Goal: Navigation & Orientation: Find specific page/section

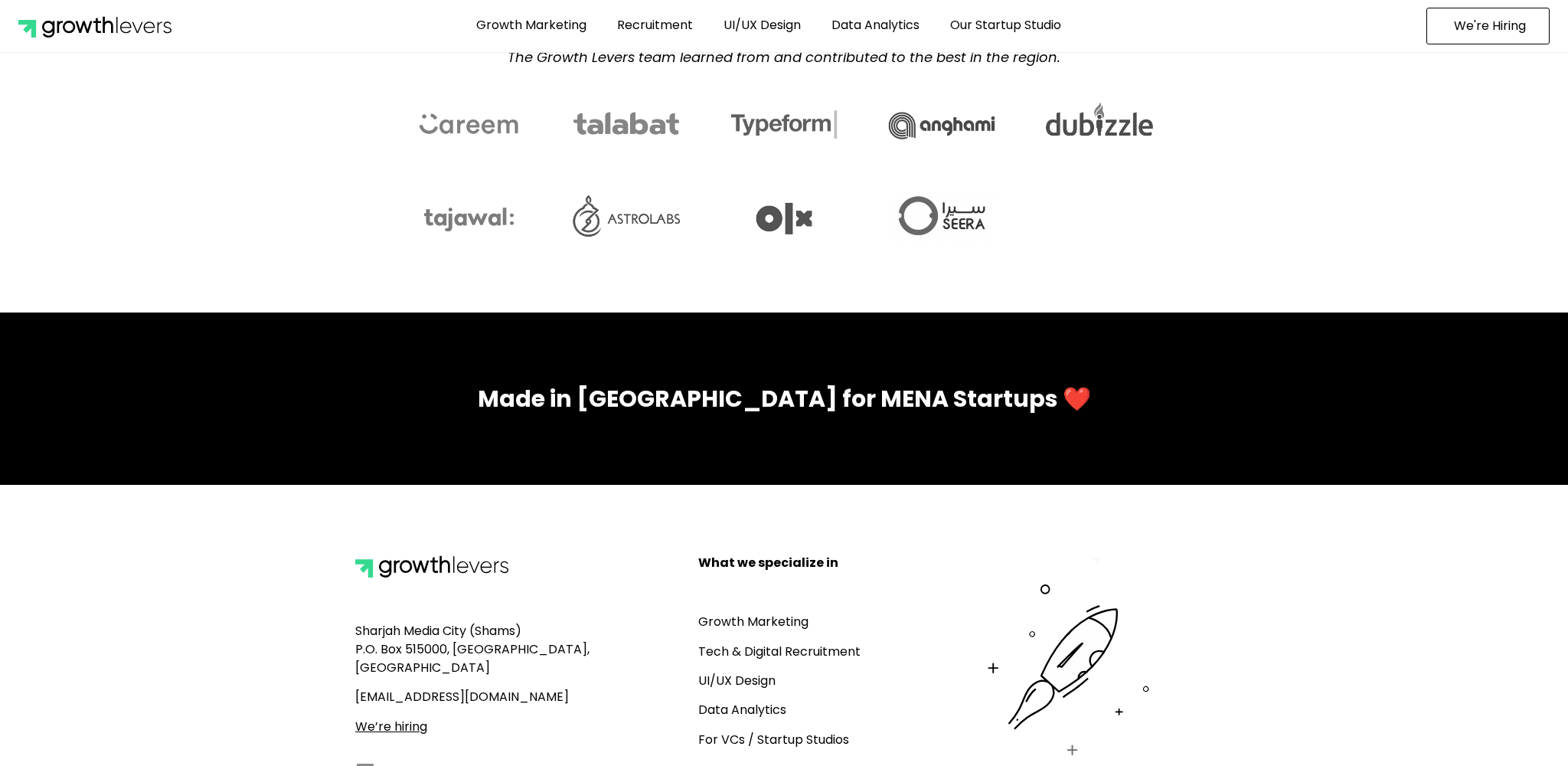
scroll to position [6629, 0]
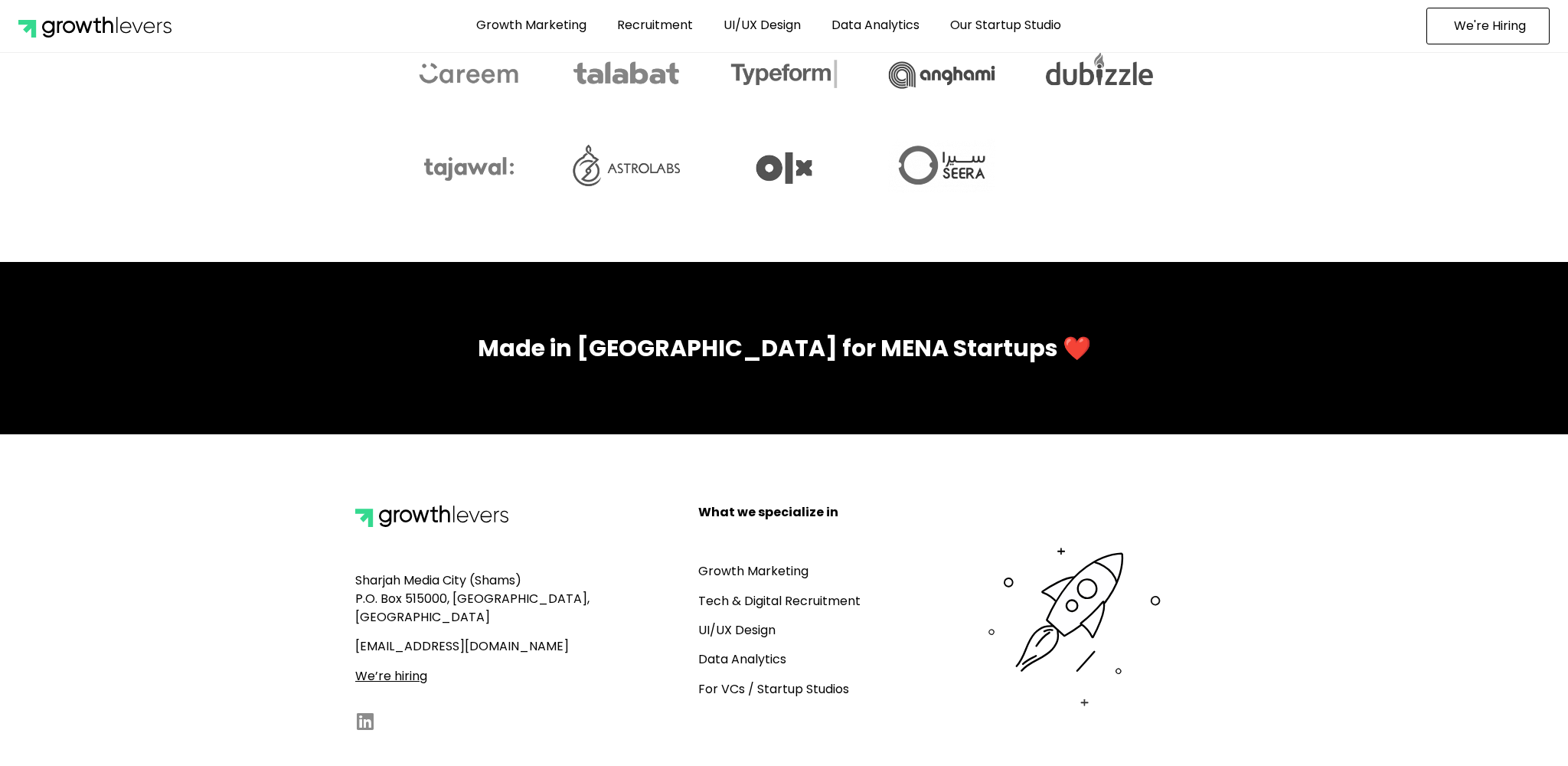
click at [383, 667] on u "We’re hiring" at bounding box center [391, 676] width 72 height 18
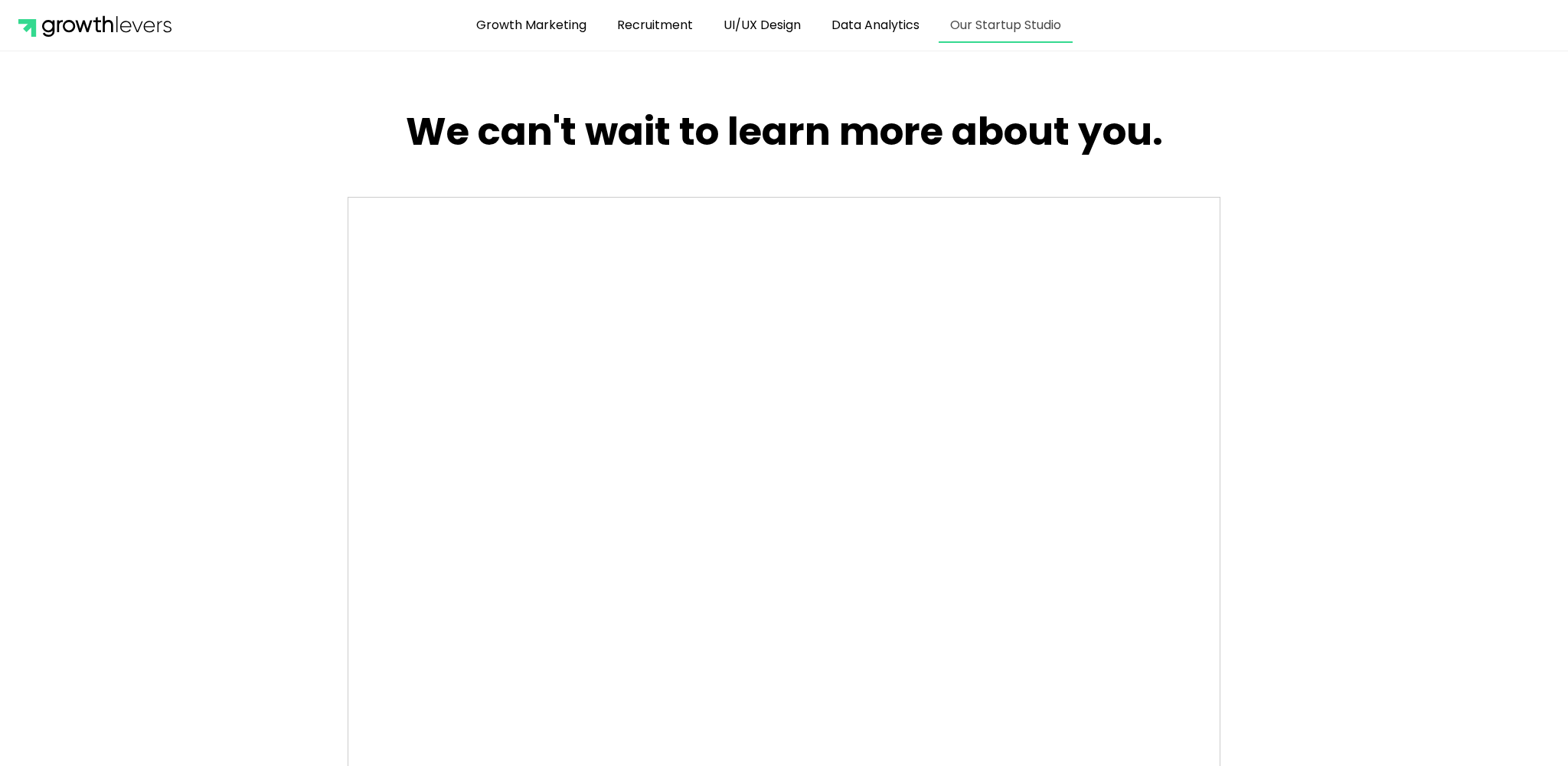
click at [1000, 30] on link "Our Startup Studio" at bounding box center [1006, 25] width 134 height 36
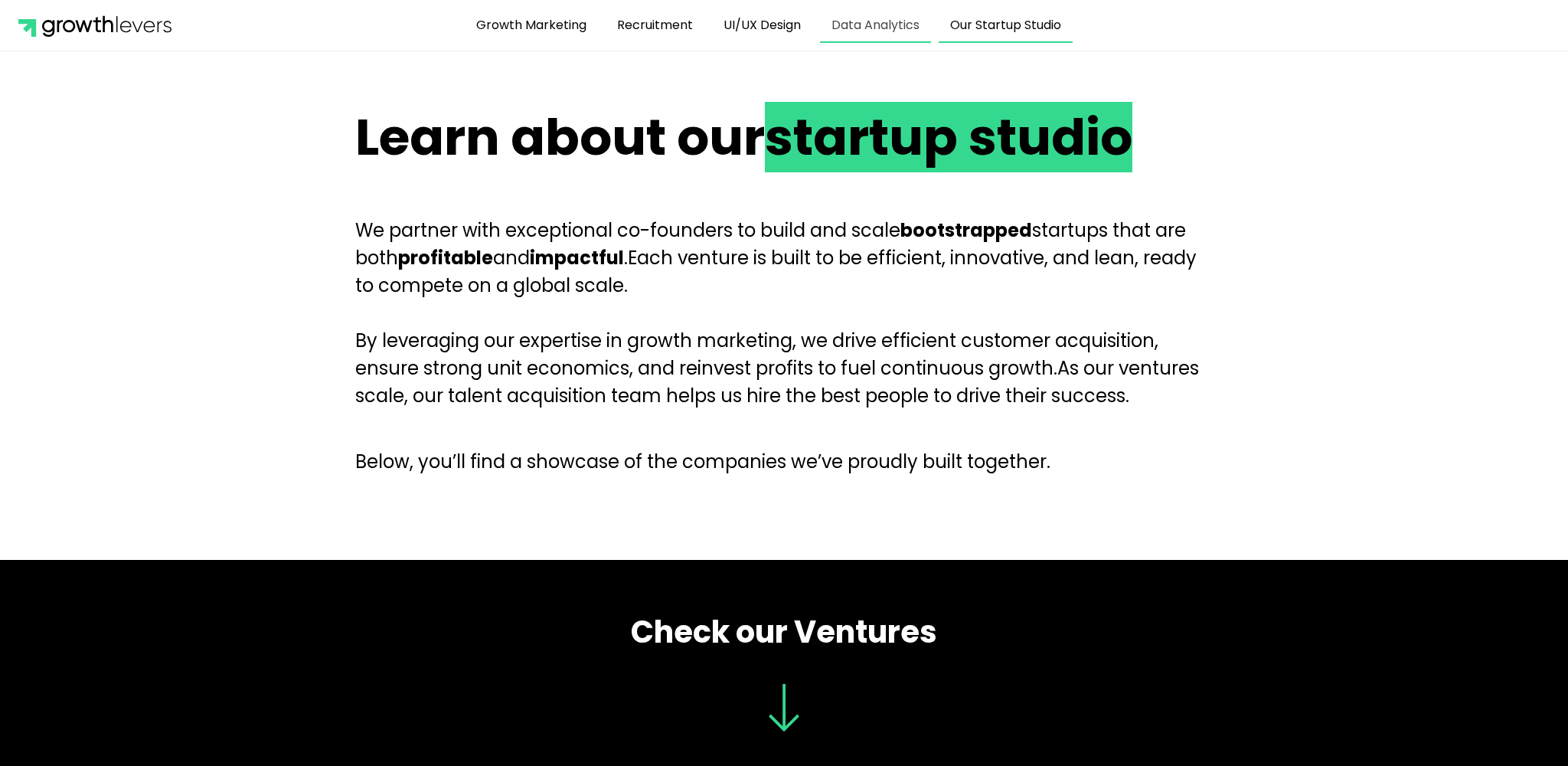
click at [887, 23] on link "Data Analytics" at bounding box center [875, 25] width 111 height 36
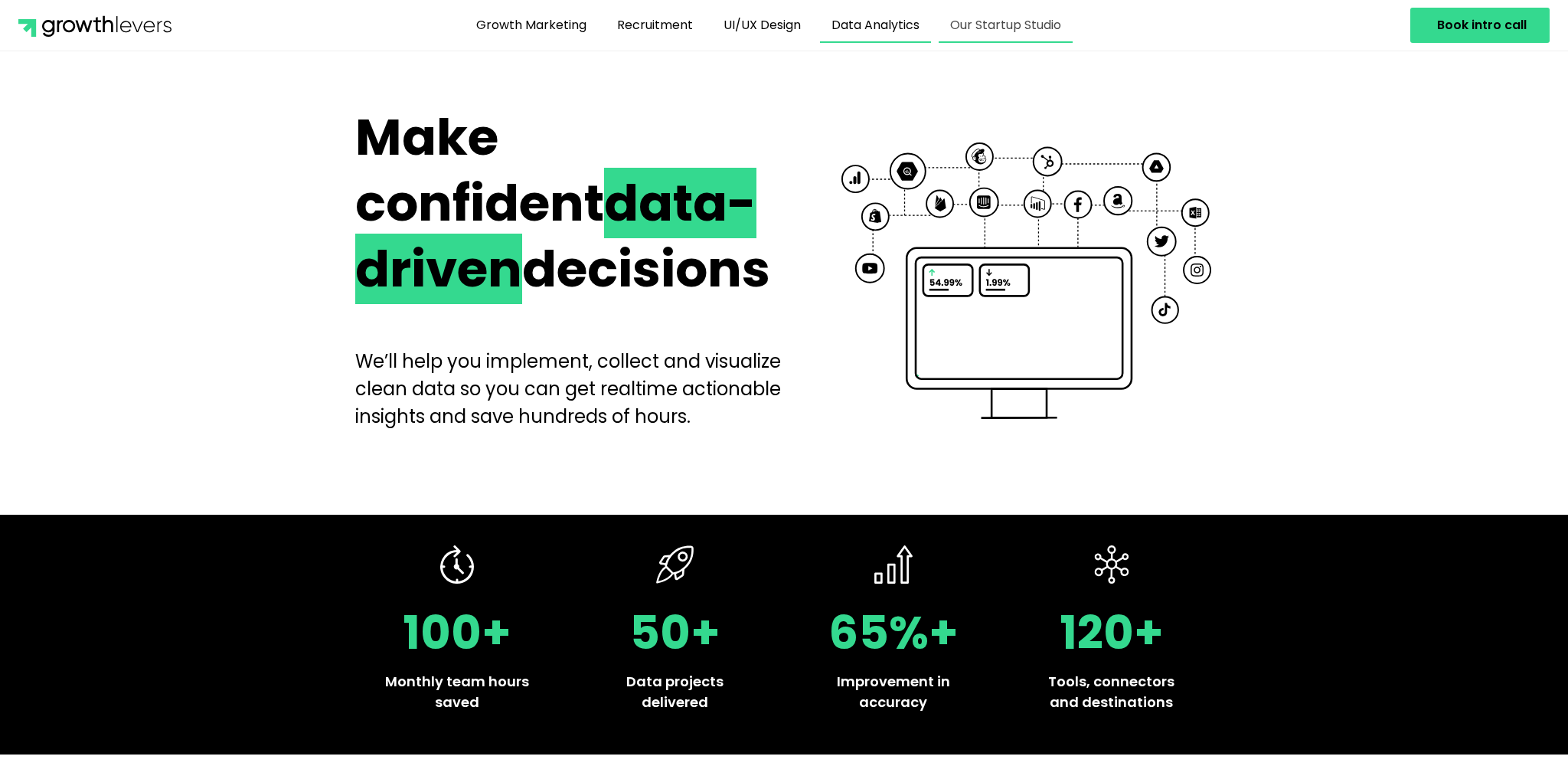
click at [978, 28] on link "Our Startup Studio" at bounding box center [1006, 25] width 134 height 36
